Goal: Task Accomplishment & Management: Manage account settings

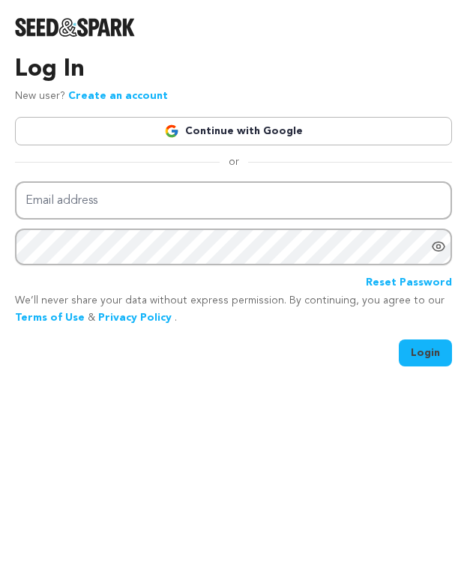
type input "mckaley96@gmail.com"
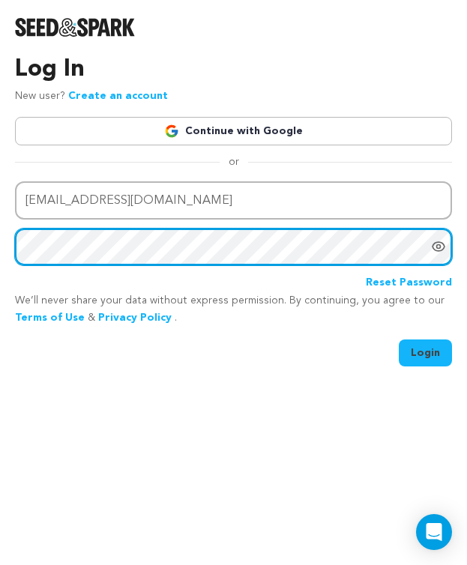
click at [399, 340] on button "Login" at bounding box center [425, 353] width 53 height 27
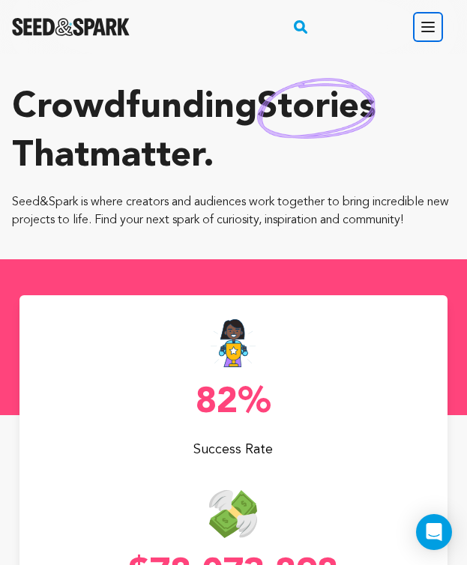
click at [439, 25] on button "Open main menu" at bounding box center [428, 27] width 30 height 30
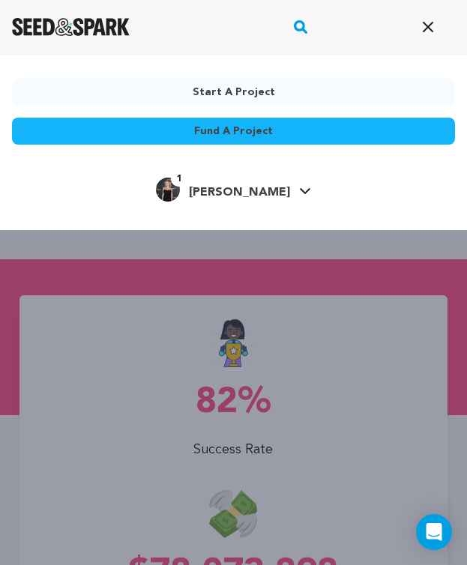
click at [243, 184] on h4 "[PERSON_NAME]" at bounding box center [239, 193] width 101 height 18
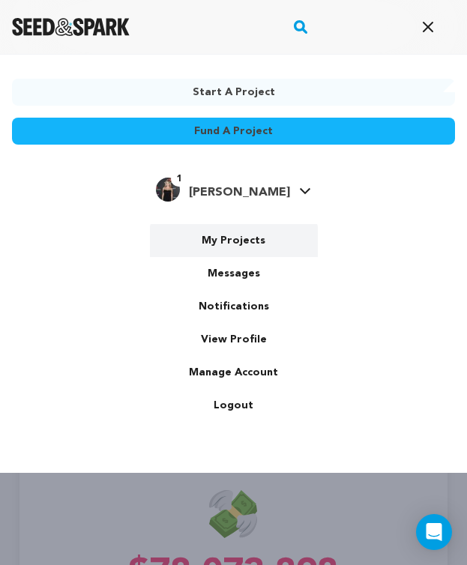
click at [240, 236] on link "My Projects" at bounding box center [234, 240] width 168 height 33
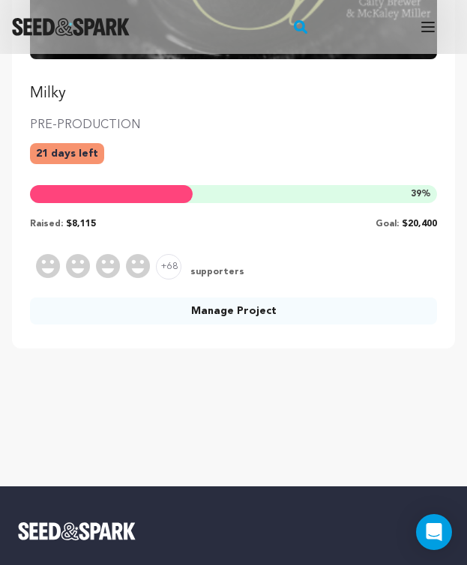
scroll to position [420, 0]
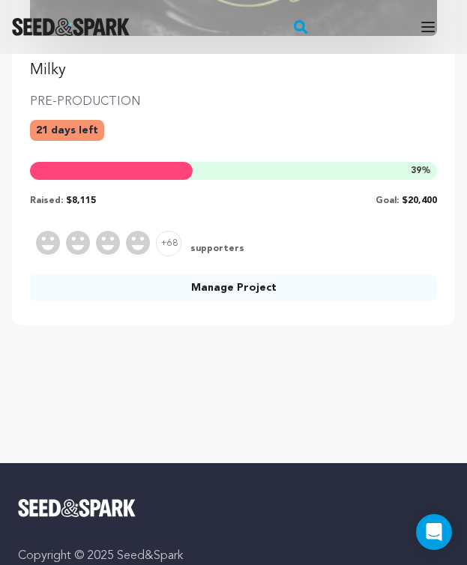
click at [217, 289] on link "Manage Project" at bounding box center [233, 287] width 407 height 27
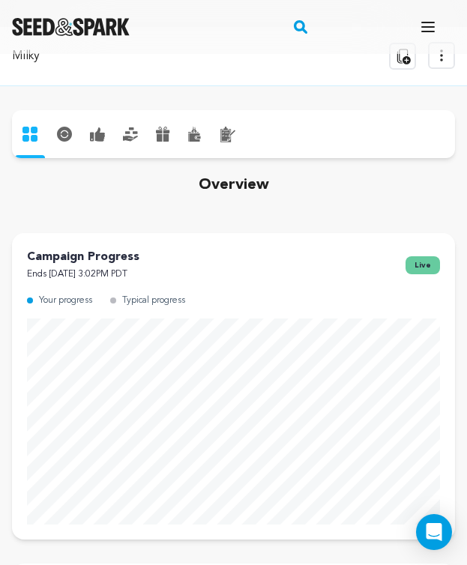
scroll to position [27, 0]
click at [97, 131] on icon at bounding box center [100, 134] width 10 height 14
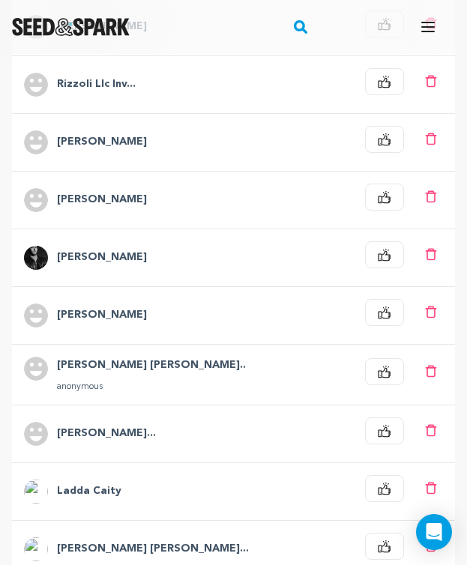
scroll to position [496, 0]
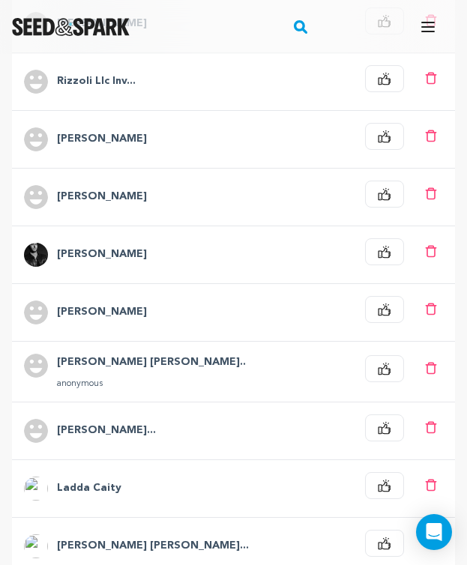
click at [83, 199] on h4 "Matt Benincasa" at bounding box center [102, 197] width 90 height 18
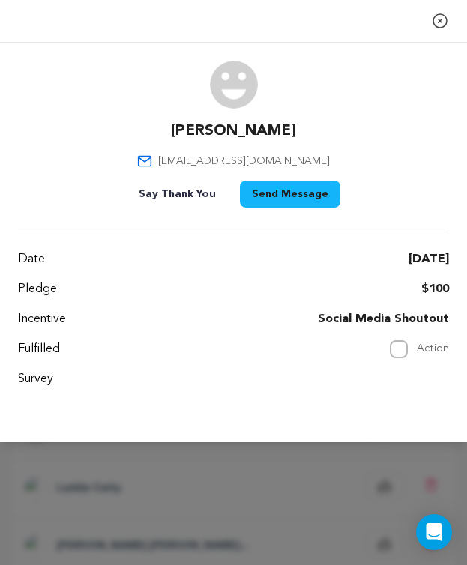
click at [442, 25] on icon "button" at bounding box center [440, 21] width 18 height 18
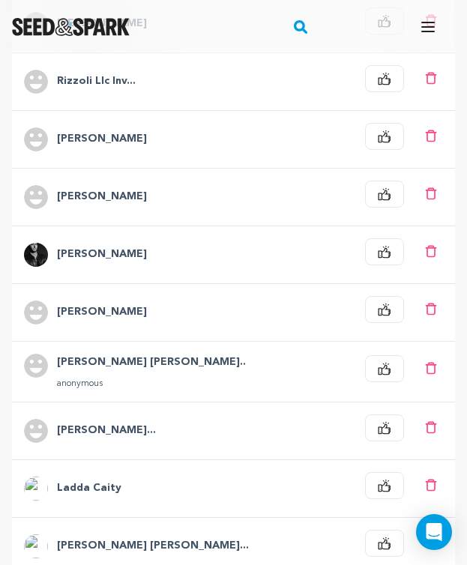
click at [100, 256] on h4 "Nathan Crooker" at bounding box center [102, 255] width 90 height 18
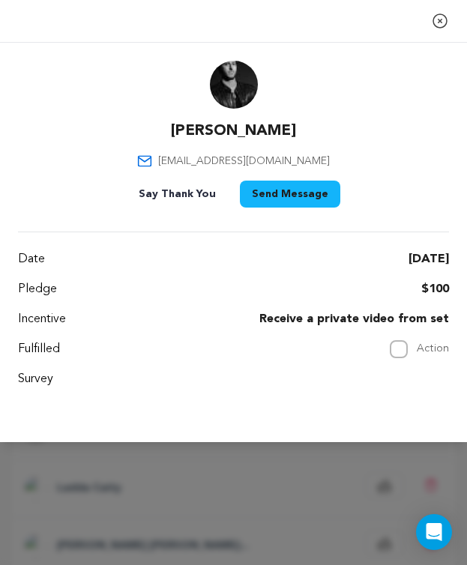
click at [178, 250] on div "Date Aug 19, 2025" at bounding box center [233, 259] width 431 height 18
click at [436, 19] on icon "button" at bounding box center [440, 21] width 18 height 18
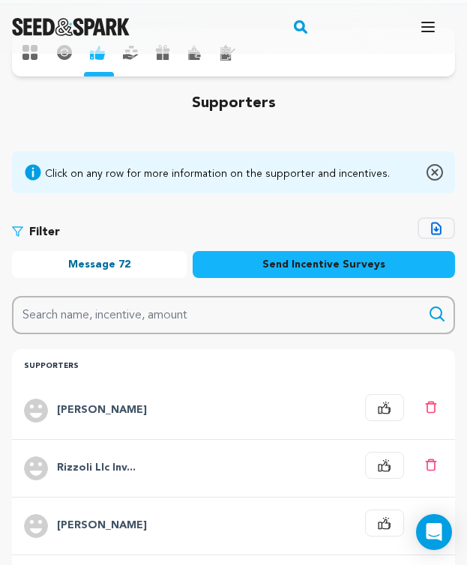
scroll to position [0, 0]
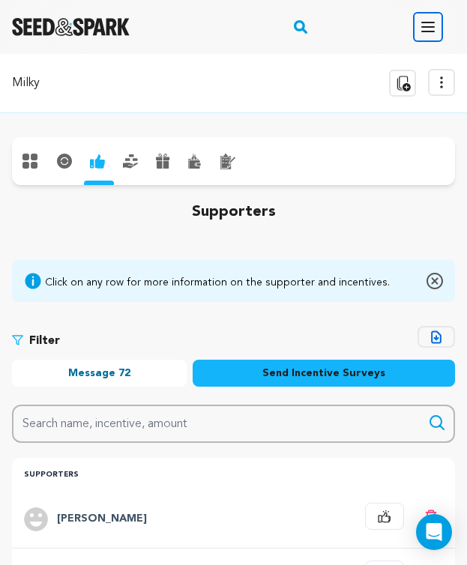
click at [425, 36] on button "Open main menu" at bounding box center [428, 27] width 30 height 30
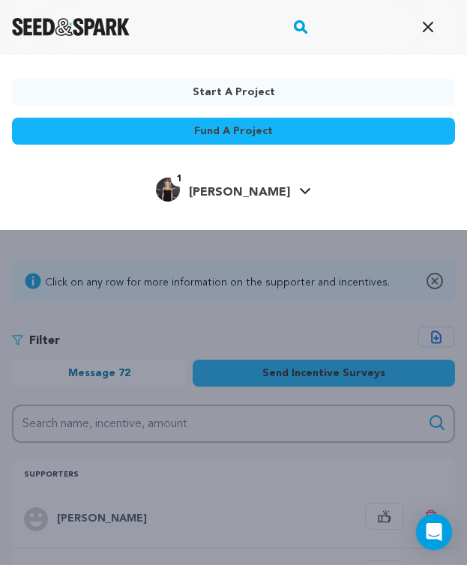
click at [242, 198] on span "[PERSON_NAME]" at bounding box center [239, 193] width 101 height 12
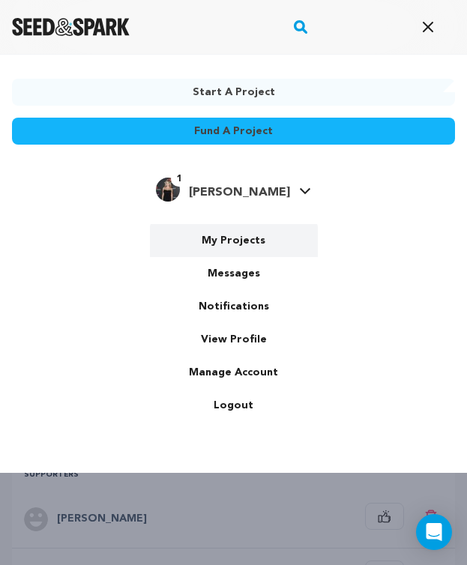
click at [233, 246] on link "My Projects" at bounding box center [234, 240] width 168 height 33
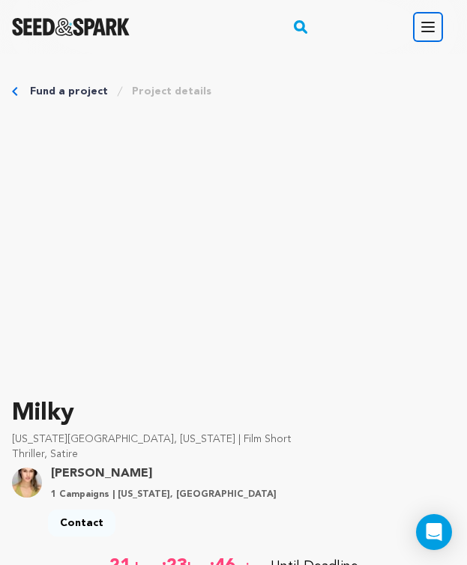
click at [430, 28] on icon "button" at bounding box center [428, 27] width 18 height 18
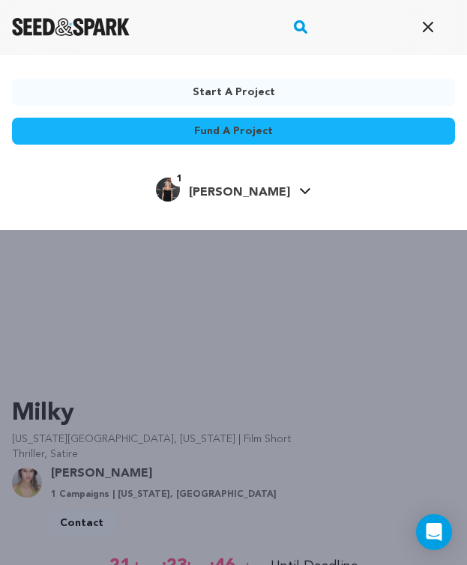
click at [223, 187] on span "[PERSON_NAME]" at bounding box center [239, 193] width 101 height 12
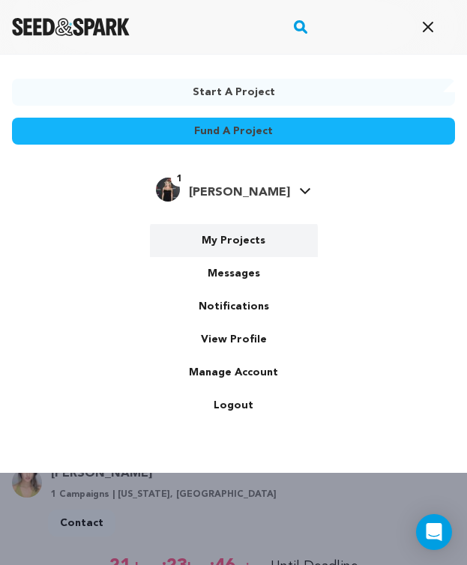
click at [247, 241] on link "My Projects" at bounding box center [234, 240] width 168 height 33
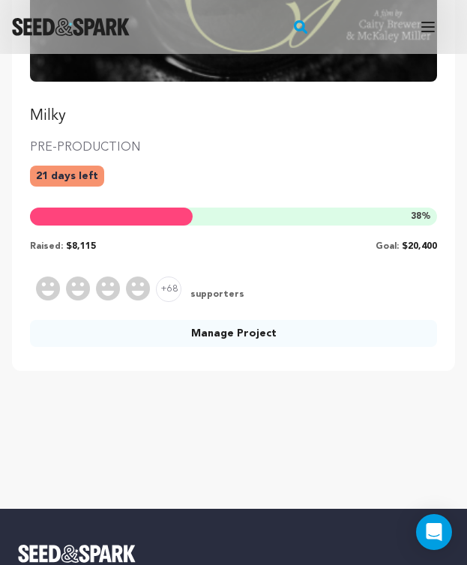
scroll to position [376, 0]
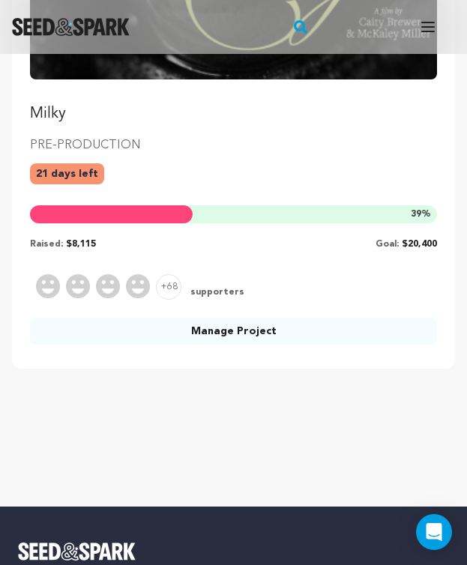
click at [224, 329] on link "Manage Project" at bounding box center [233, 331] width 407 height 27
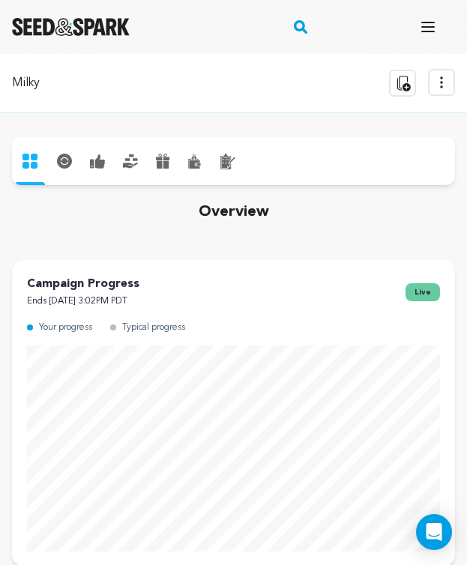
click at [103, 156] on icon at bounding box center [97, 161] width 15 height 14
